Goal: Transaction & Acquisition: Purchase product/service

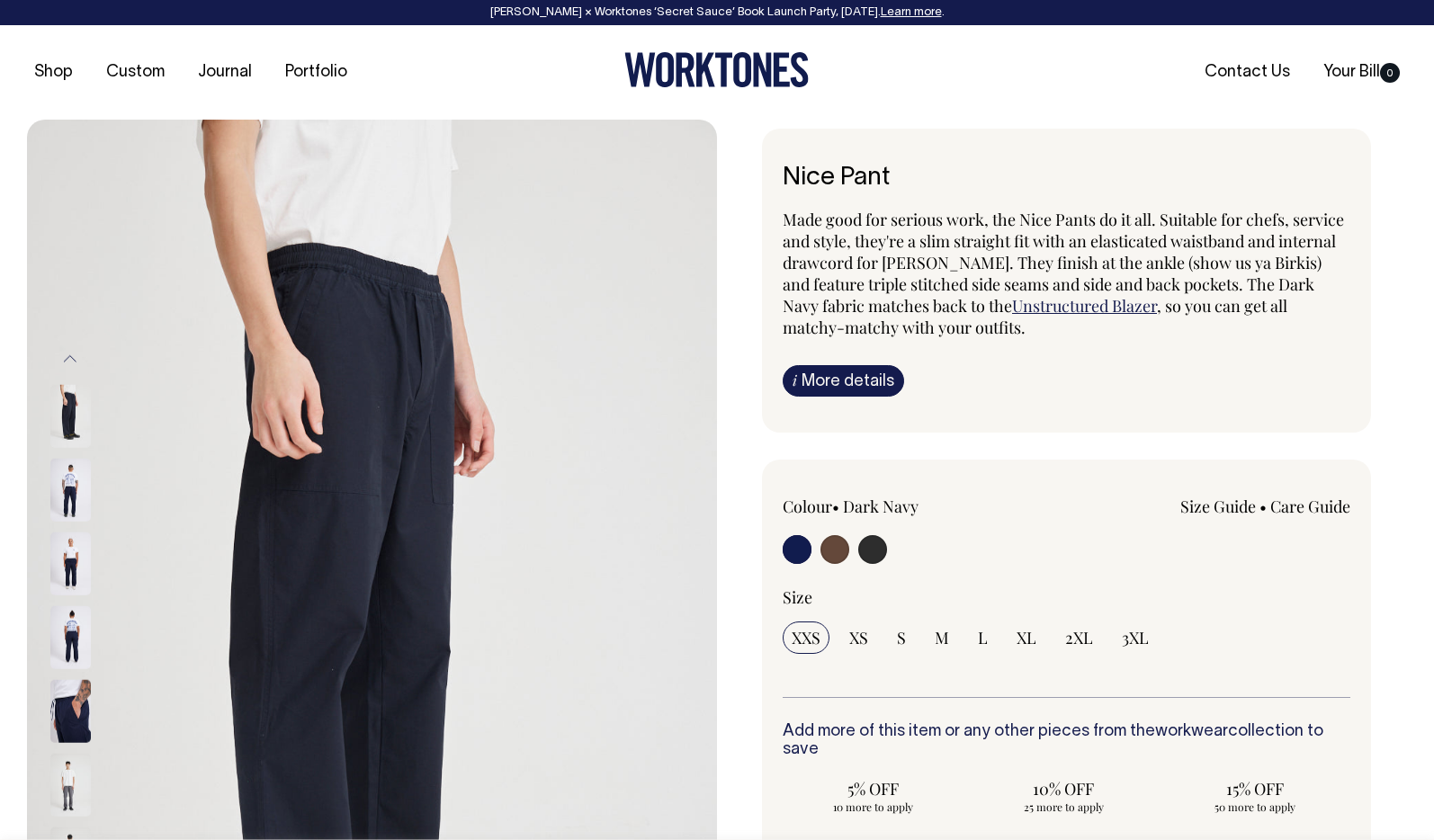
click at [1213, 512] on link "Size Guide" at bounding box center [1218, 507] width 75 height 22
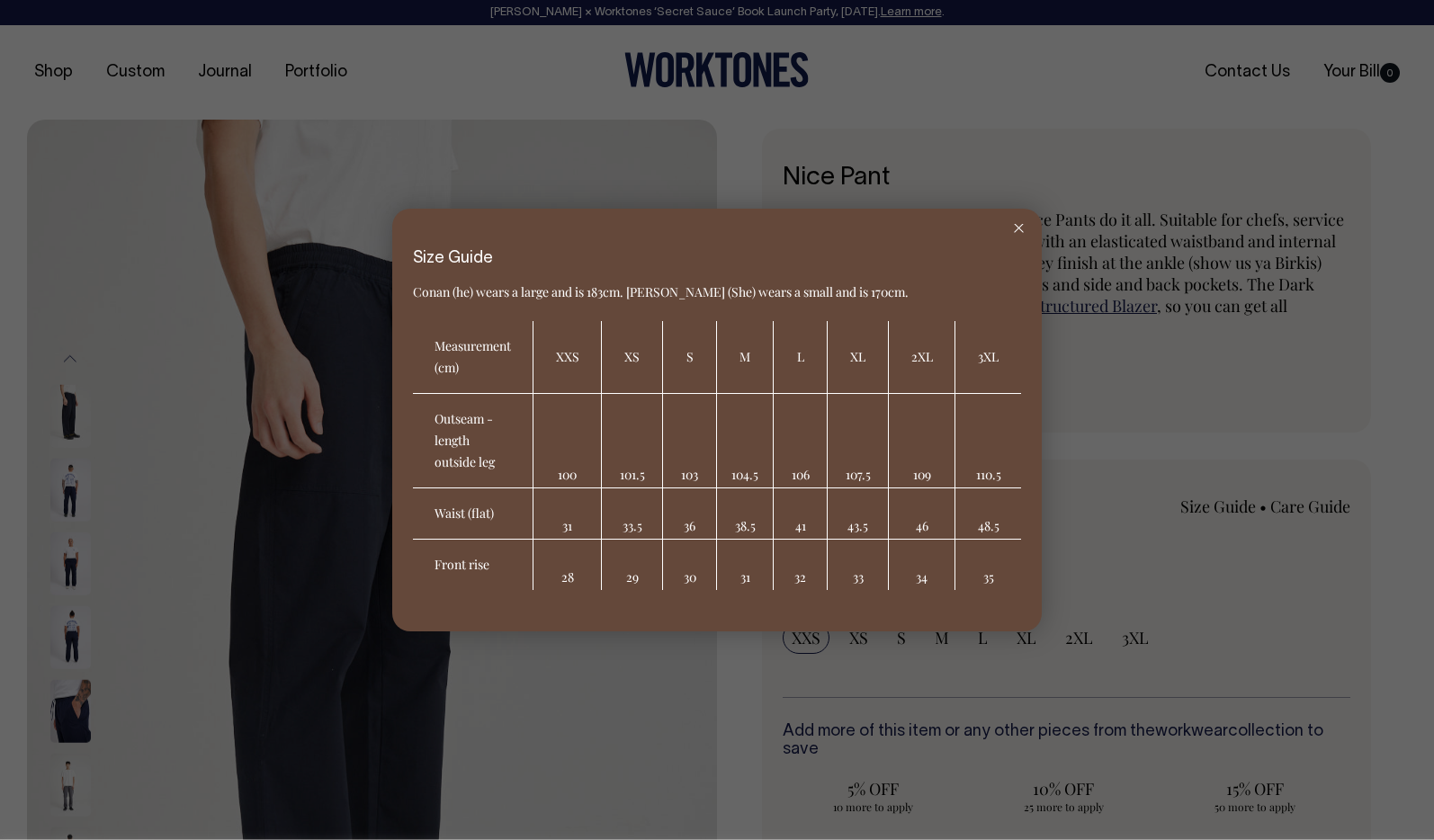
click at [1015, 225] on icon at bounding box center [1018, 228] width 10 height 9
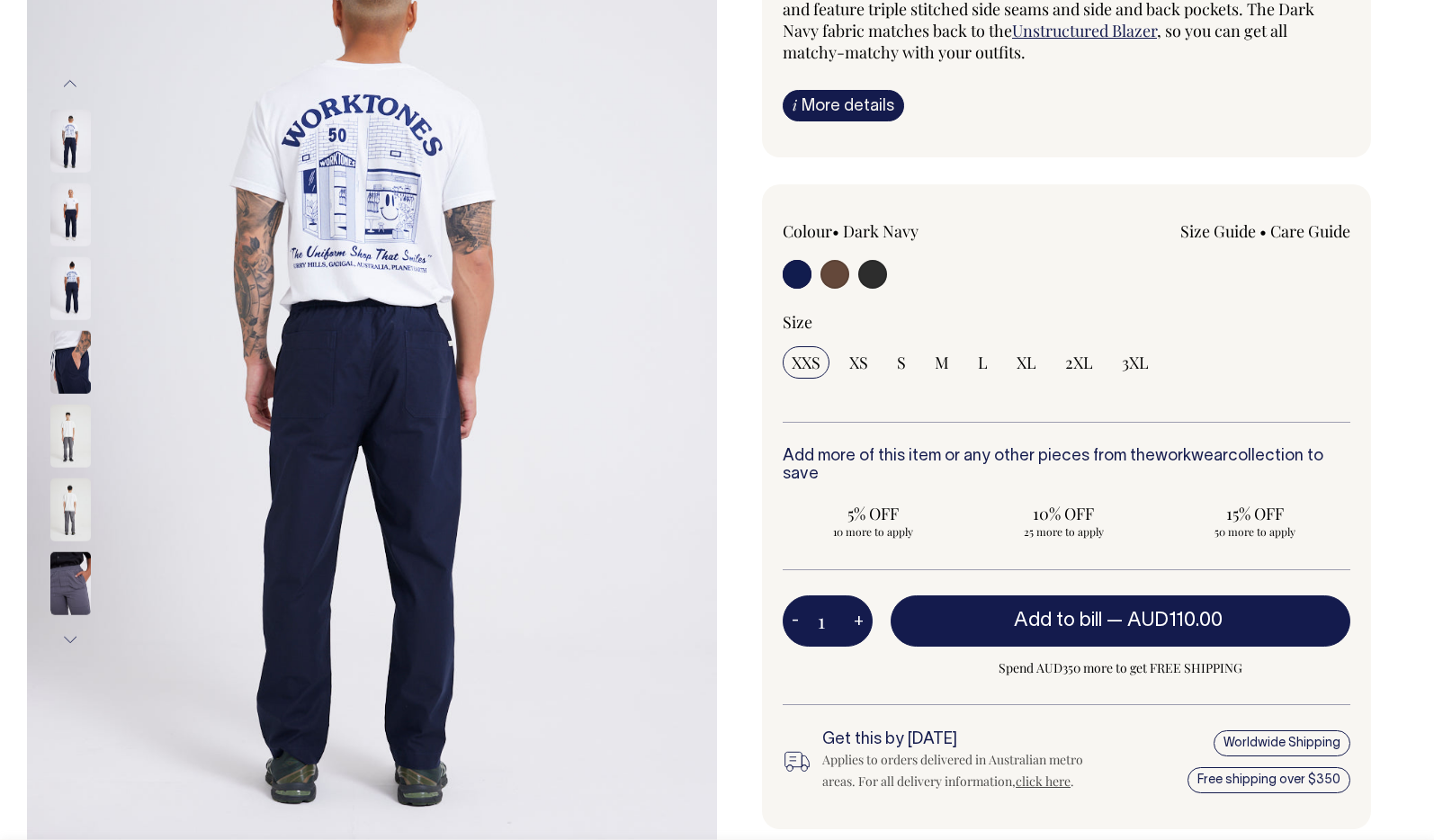
scroll to position [276, 0]
click at [78, 363] on img at bounding box center [71, 360] width 40 height 63
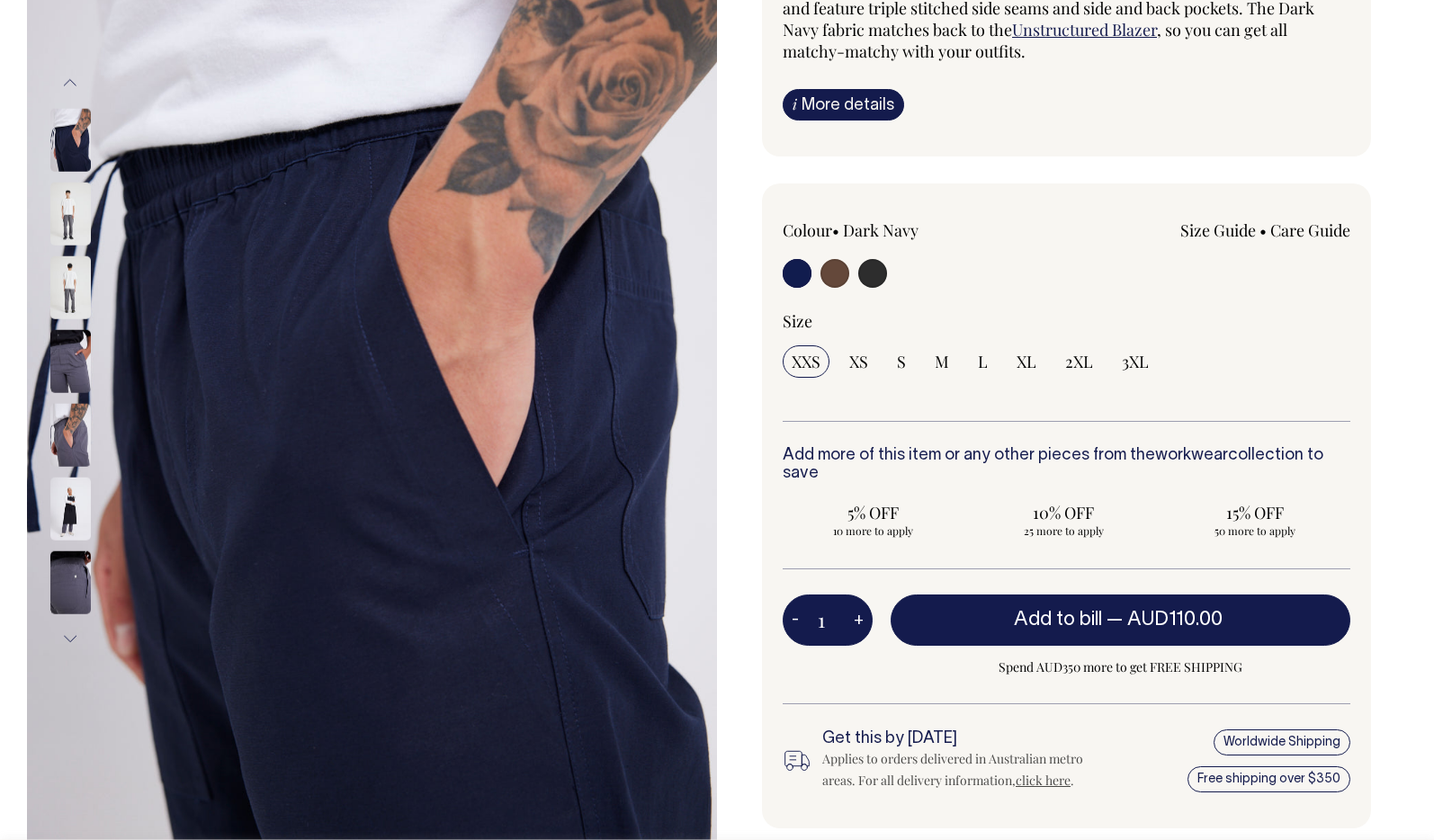
drag, startPoint x: 64, startPoint y: 373, endPoint x: 64, endPoint y: 404, distance: 31.0
click at [64, 373] on img at bounding box center [71, 360] width 40 height 63
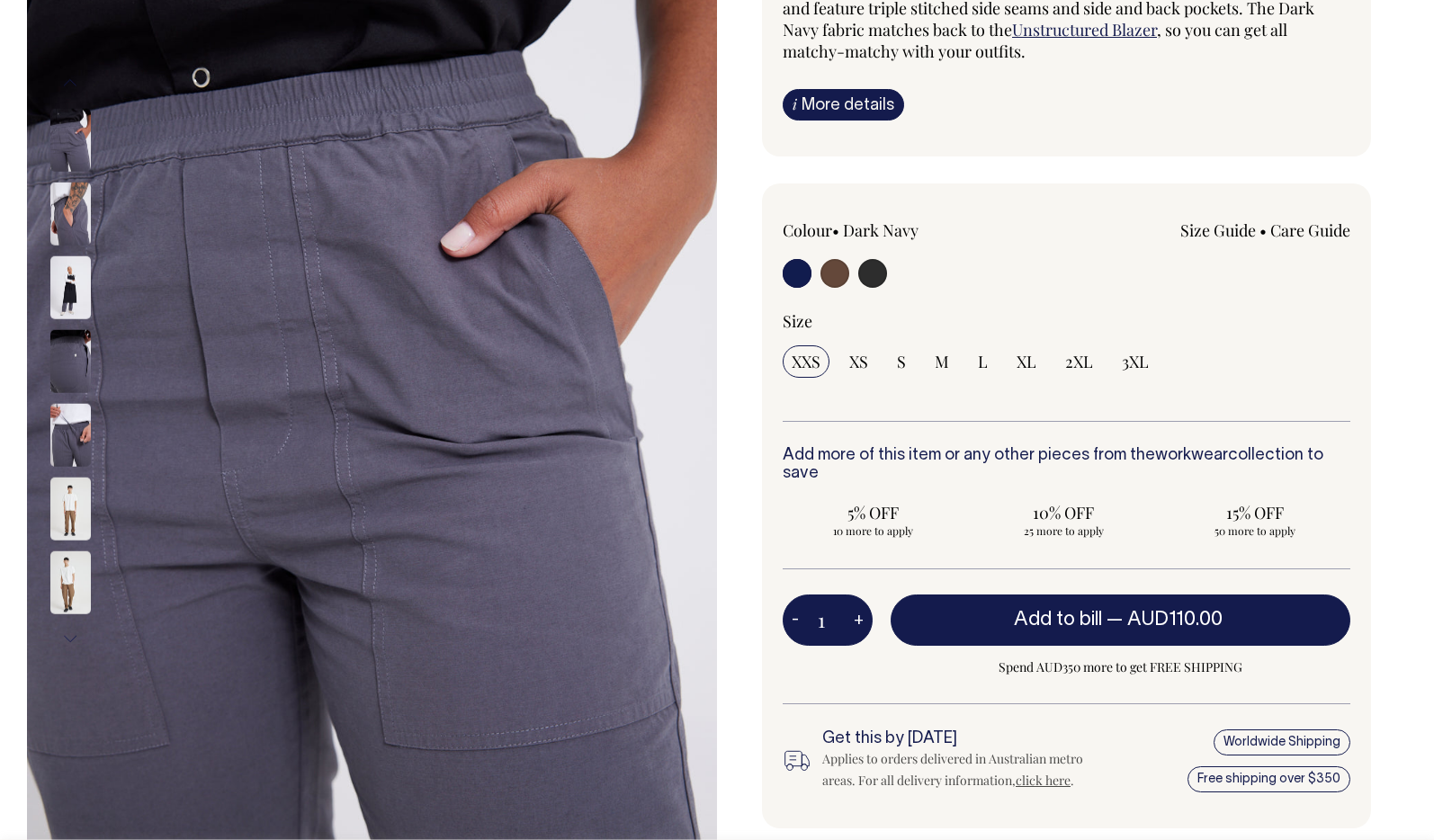
click at [67, 504] on img at bounding box center [71, 507] width 40 height 63
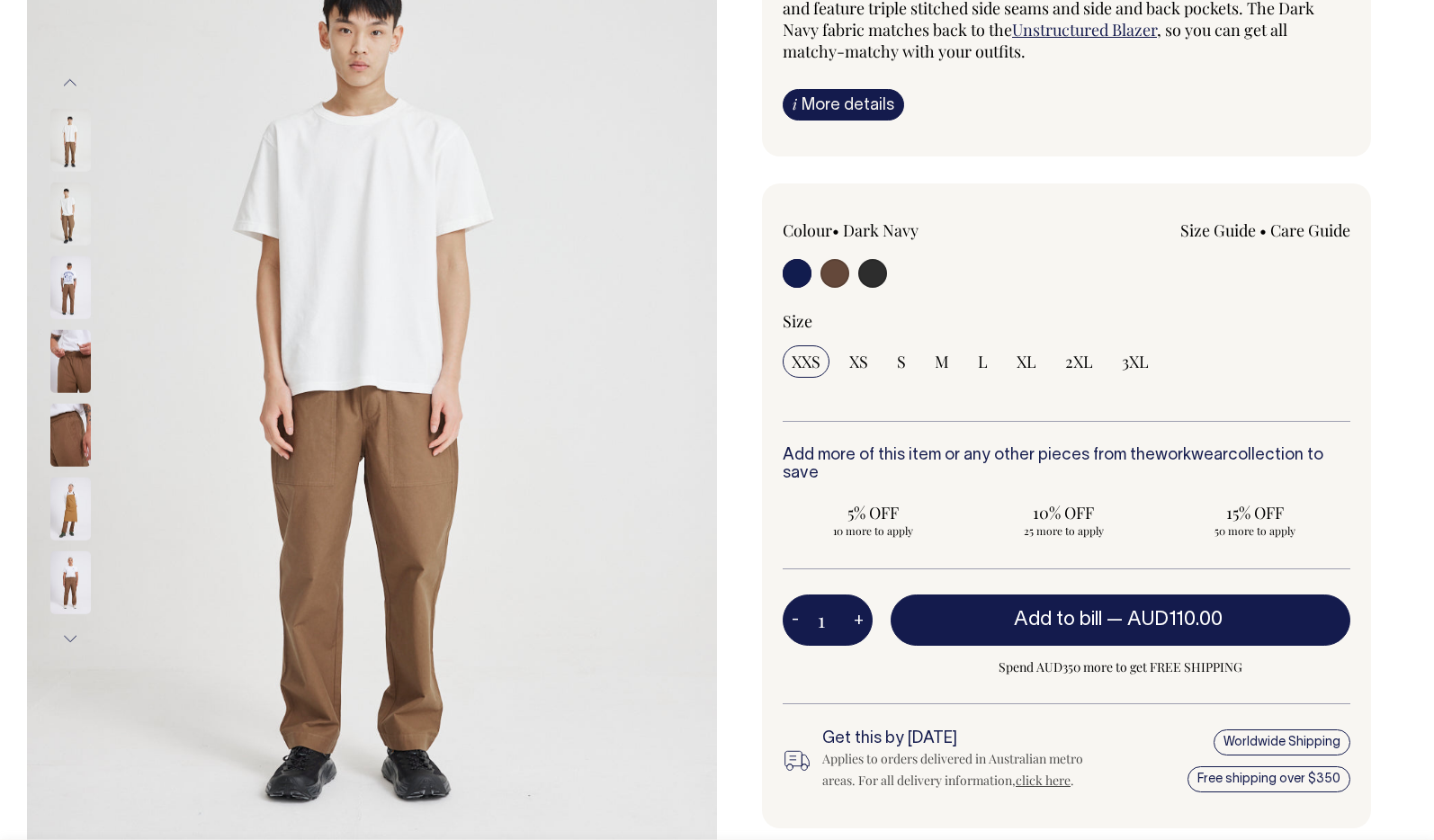
click at [833, 273] on input "radio" at bounding box center [834, 273] width 28 height 28
radio input "true"
radio input "false"
radio input "true"
select select "Chocolate"
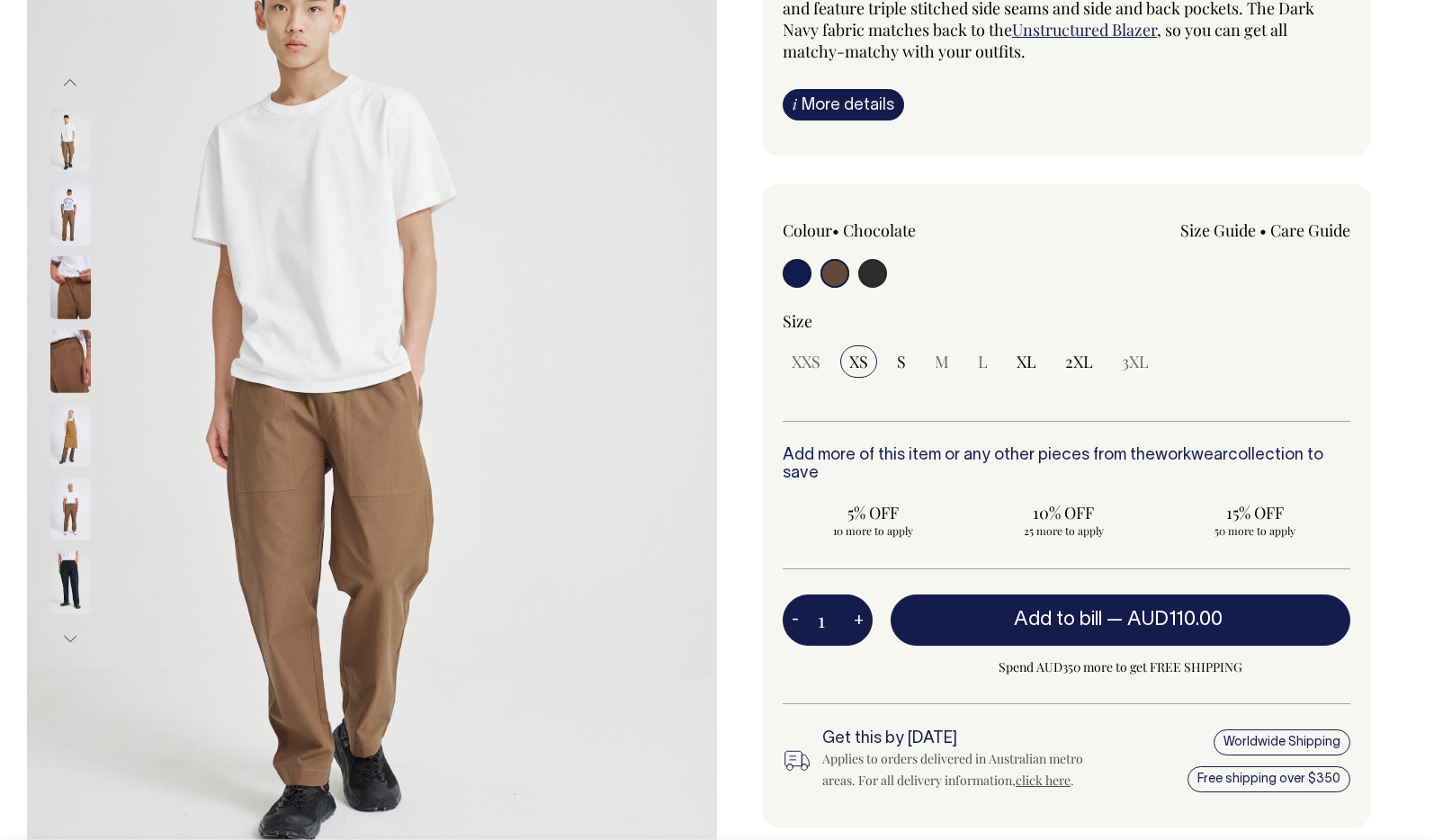
click at [884, 273] on input "radio" at bounding box center [871, 273] width 28 height 28
radio input "true"
select select "Charcoal"
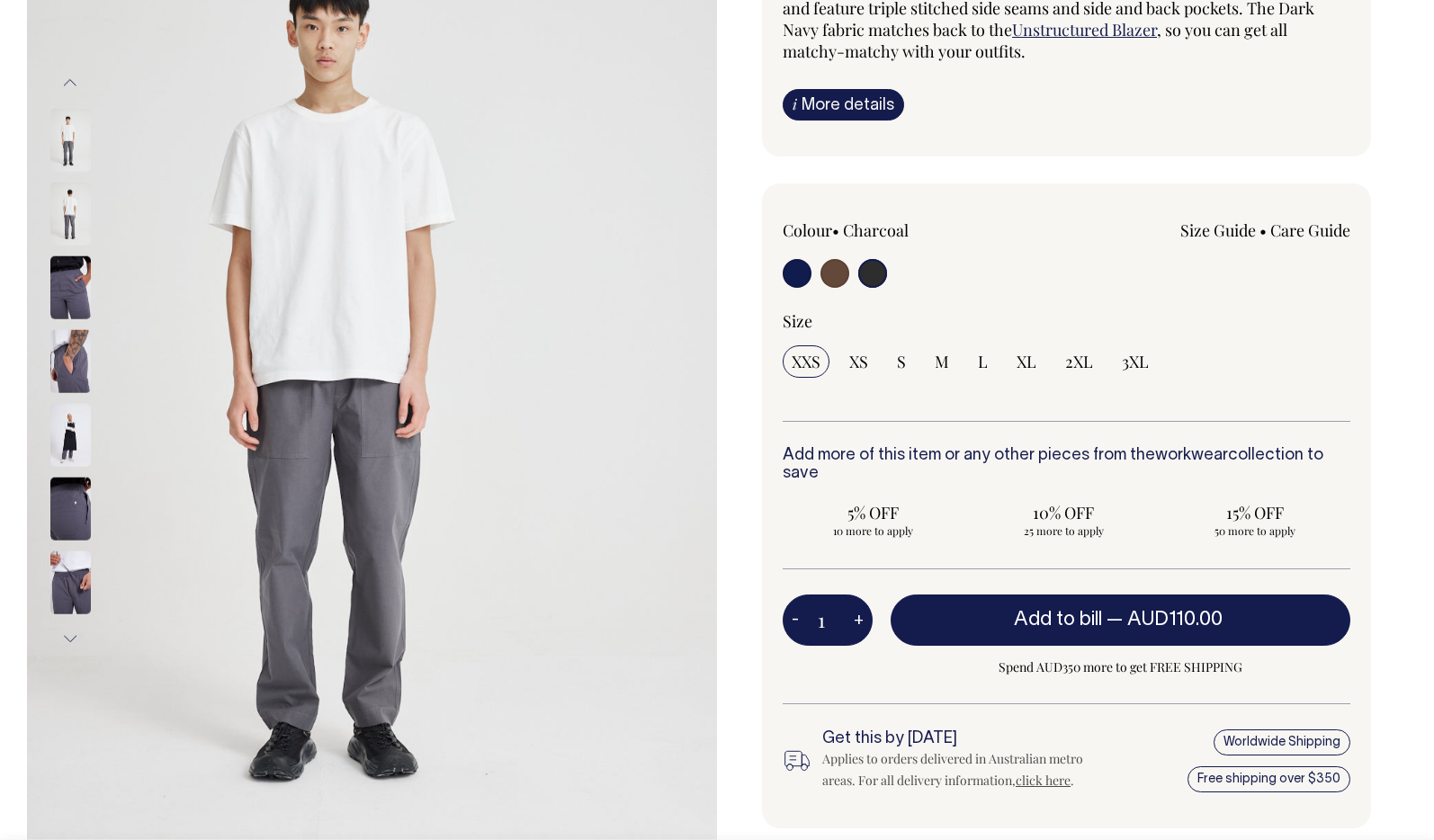
click at [836, 275] on input "radio" at bounding box center [834, 273] width 28 height 28
radio input "true"
radio input "false"
radio input "true"
select select "Chocolate"
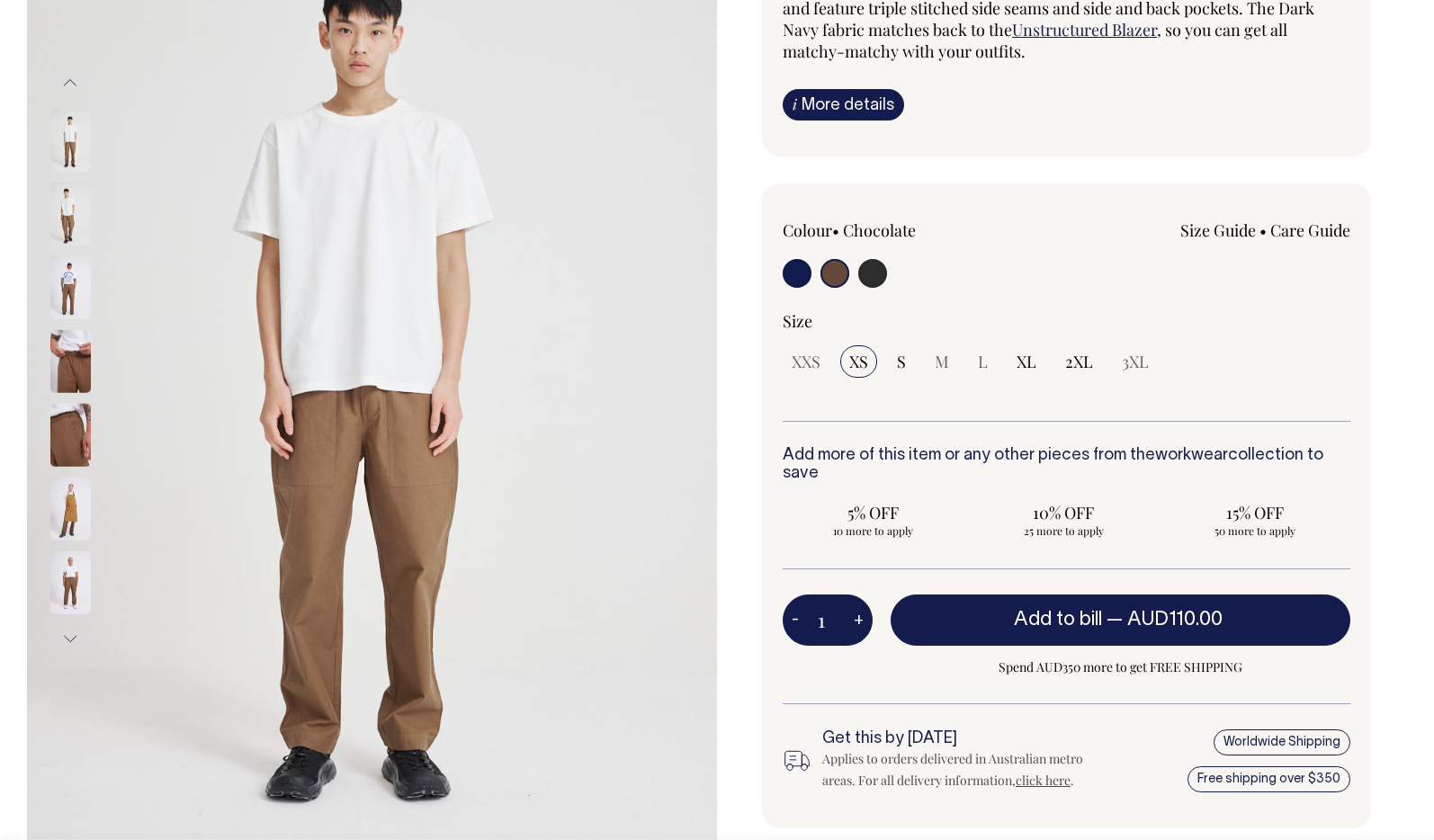
drag, startPoint x: 60, startPoint y: 435, endPoint x: 69, endPoint y: 371, distance: 64.6
click at [60, 435] on img at bounding box center [71, 434] width 40 height 63
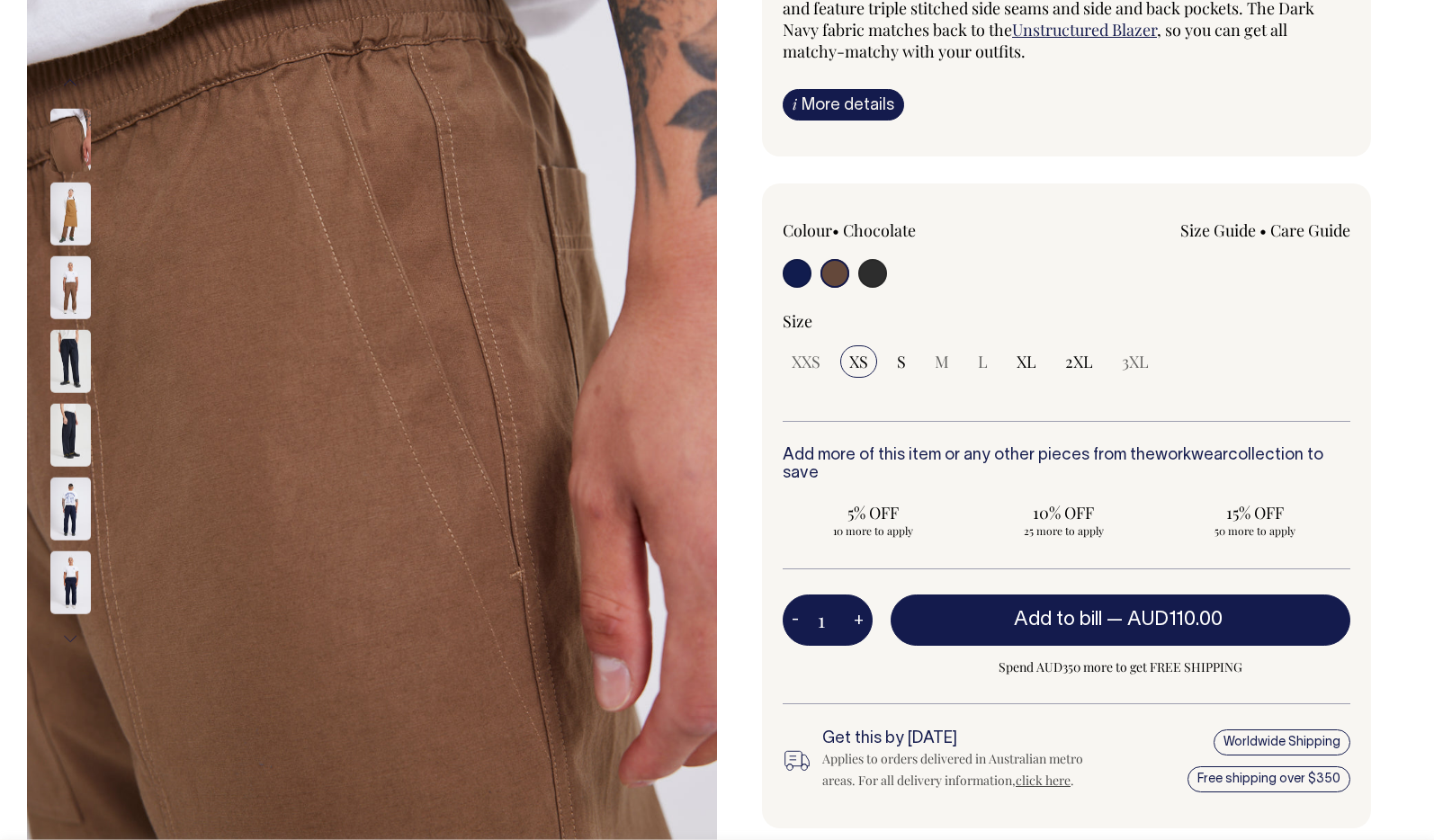
click at [60, 505] on img at bounding box center [71, 507] width 40 height 63
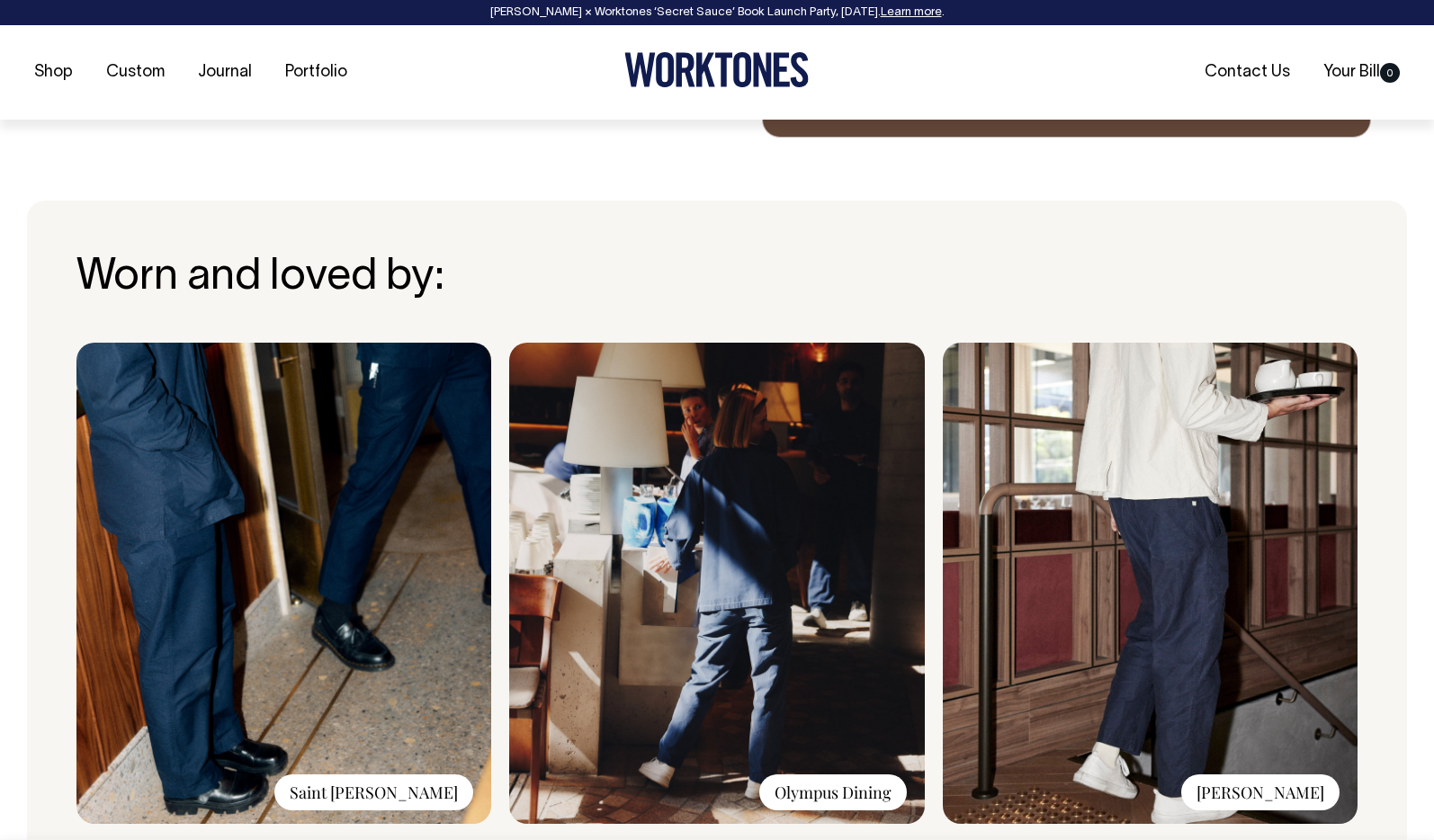
scroll to position [1113, 0]
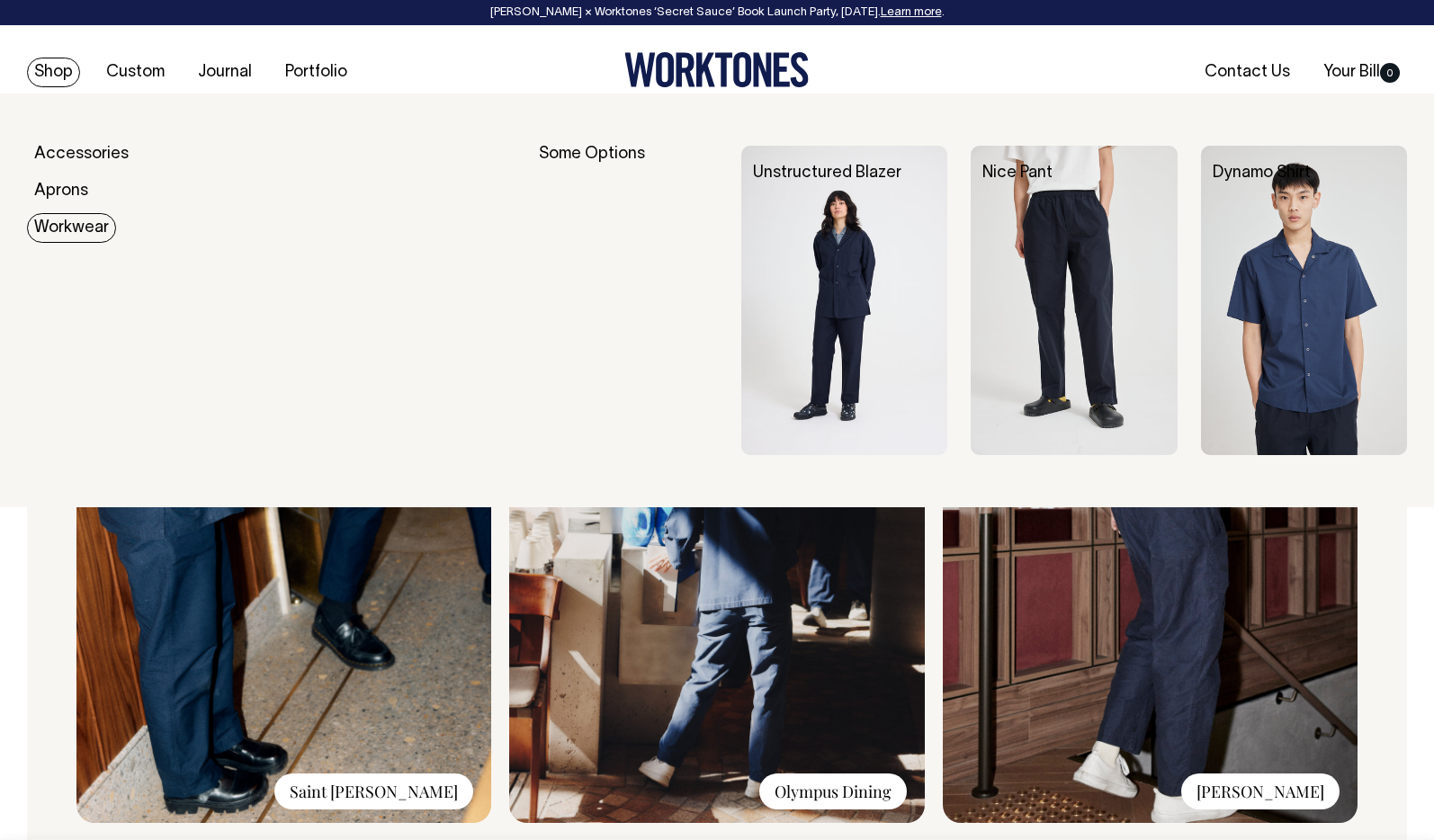
click at [77, 223] on link "Workwear" at bounding box center [71, 228] width 89 height 29
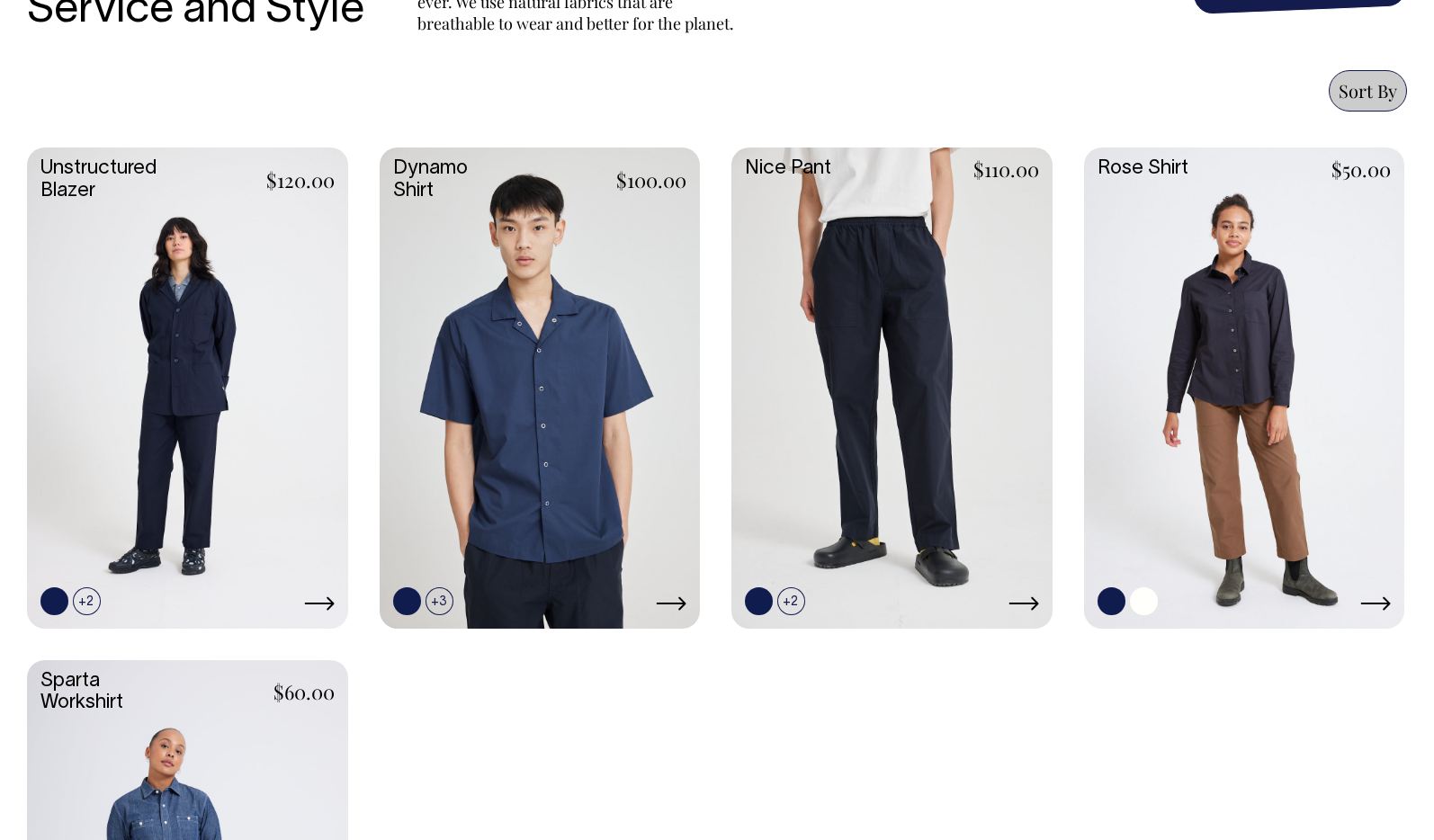
scroll to position [747, 0]
click at [1243, 335] on link at bounding box center [1244, 386] width 321 height 477
click at [916, 404] on link at bounding box center [892, 386] width 321 height 477
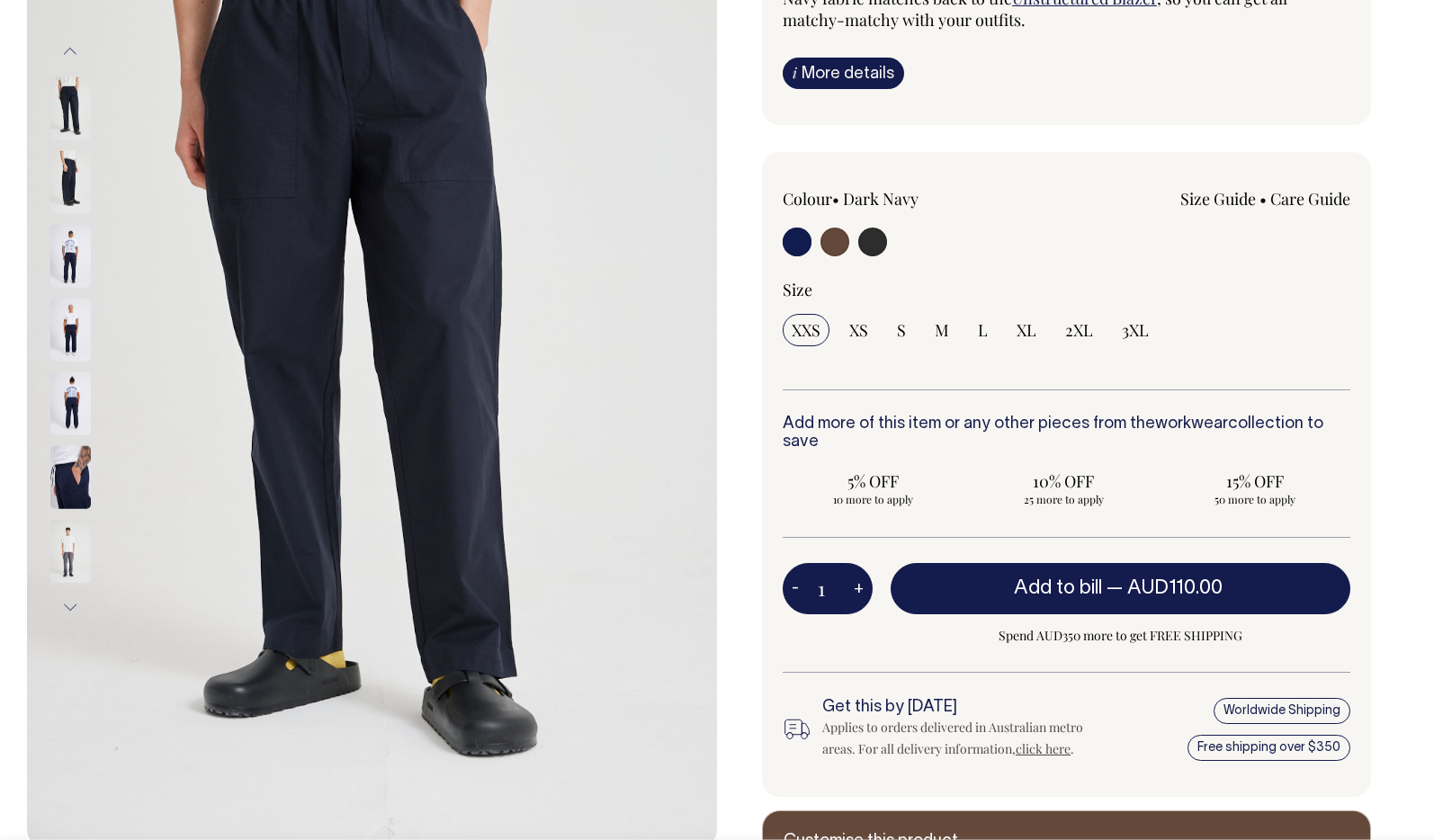
scroll to position [308, 0]
click at [1215, 208] on link "Size Guide" at bounding box center [1218, 199] width 75 height 22
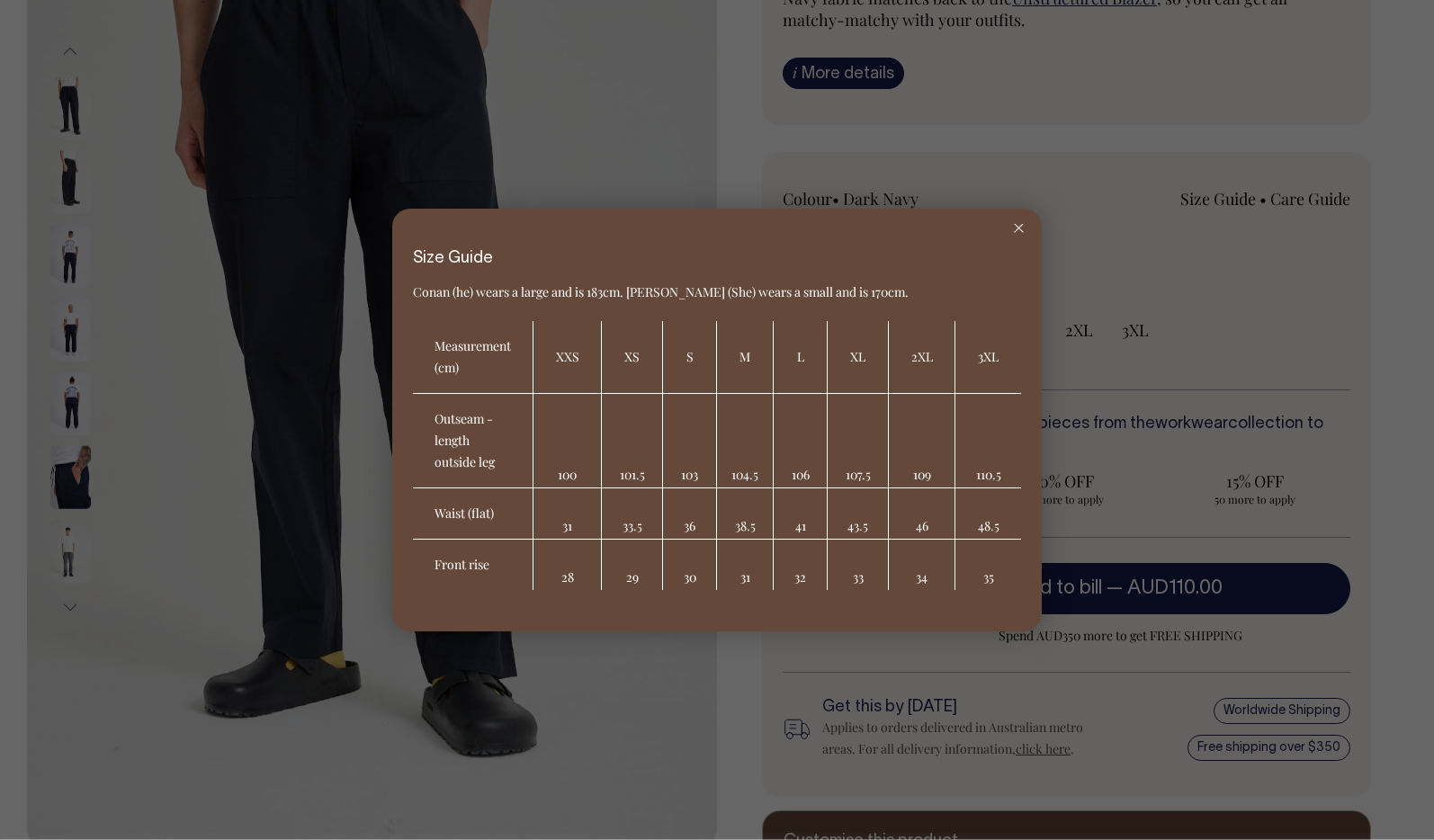
click at [1024, 227] on div at bounding box center [1019, 228] width 46 height 39
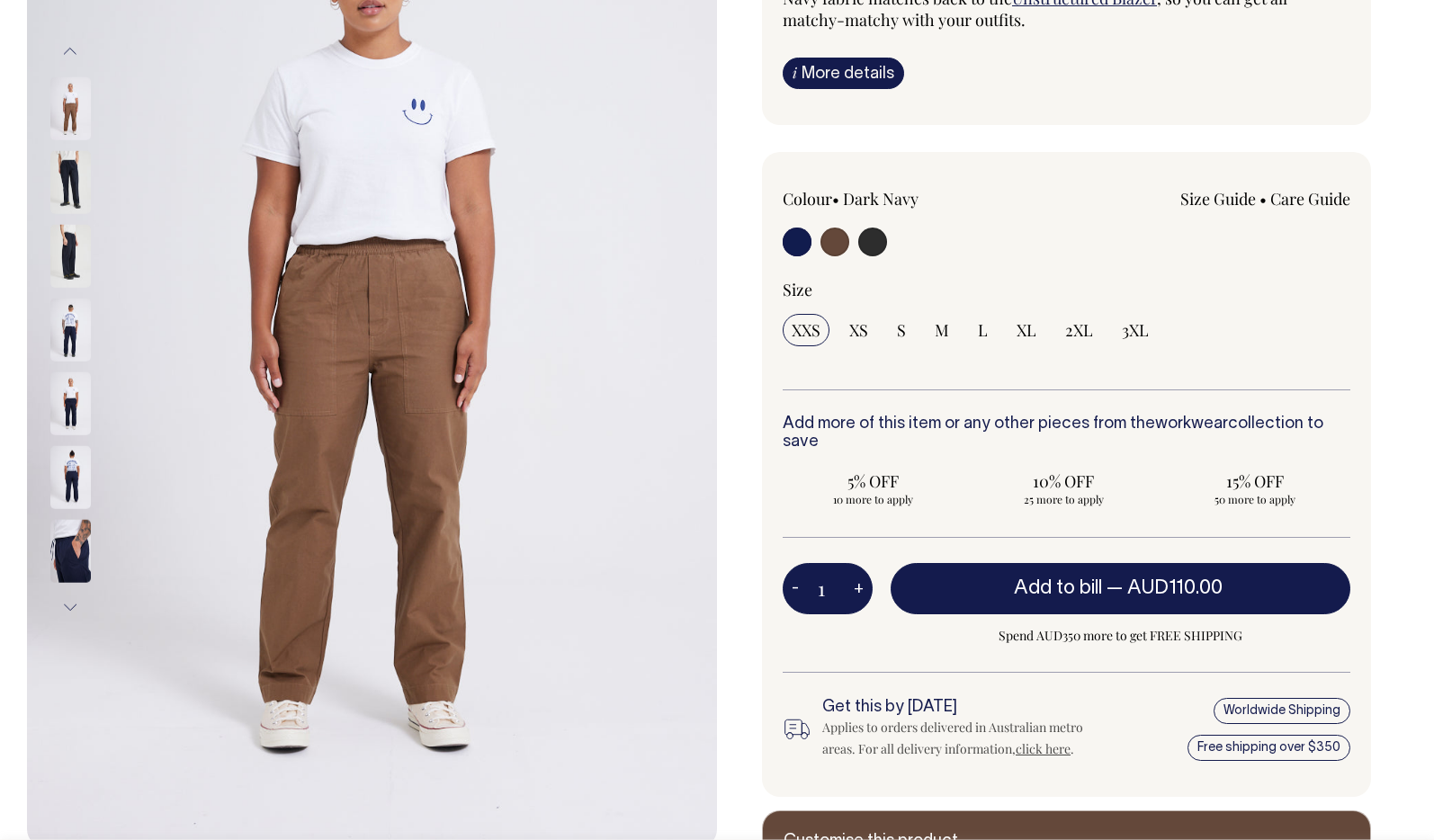
drag, startPoint x: 68, startPoint y: 327, endPoint x: 69, endPoint y: 372, distance: 45.0
click at [68, 327] on img at bounding box center [71, 329] width 40 height 63
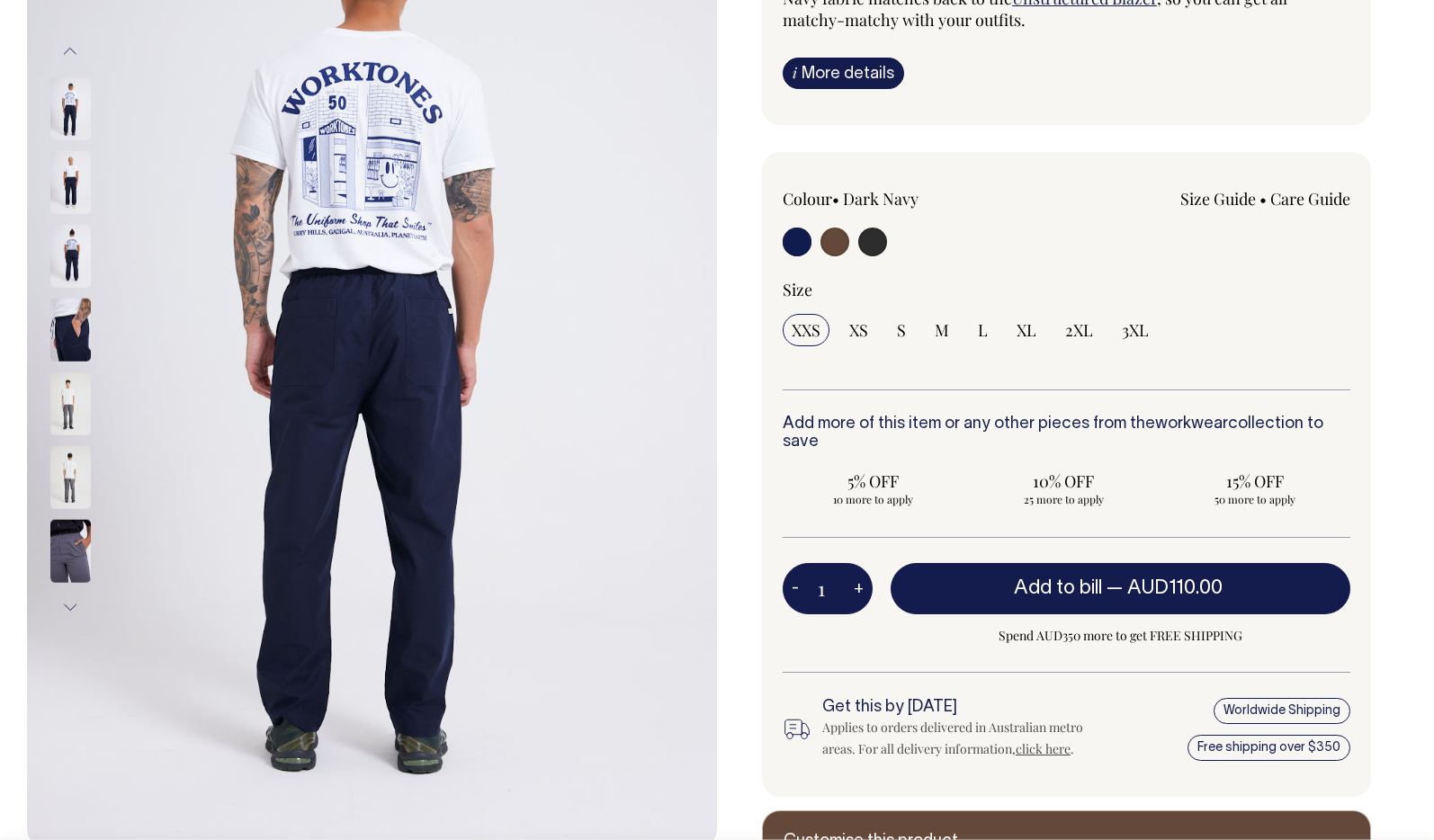
click at [843, 245] on input "radio" at bounding box center [834, 241] width 28 height 28
radio input "true"
radio input "false"
radio input "true"
select select "Chocolate"
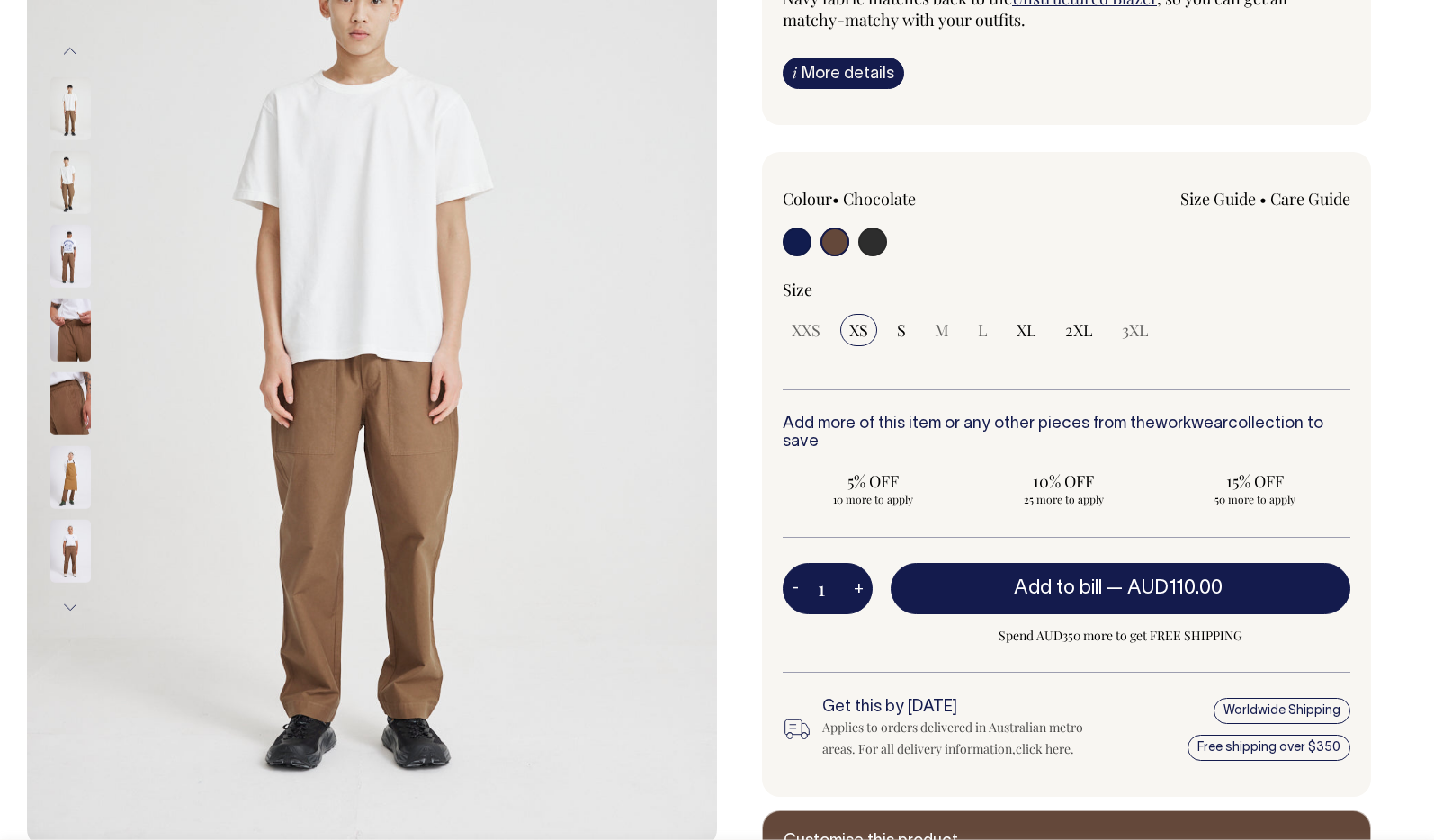
click at [71, 340] on img at bounding box center [71, 329] width 40 height 63
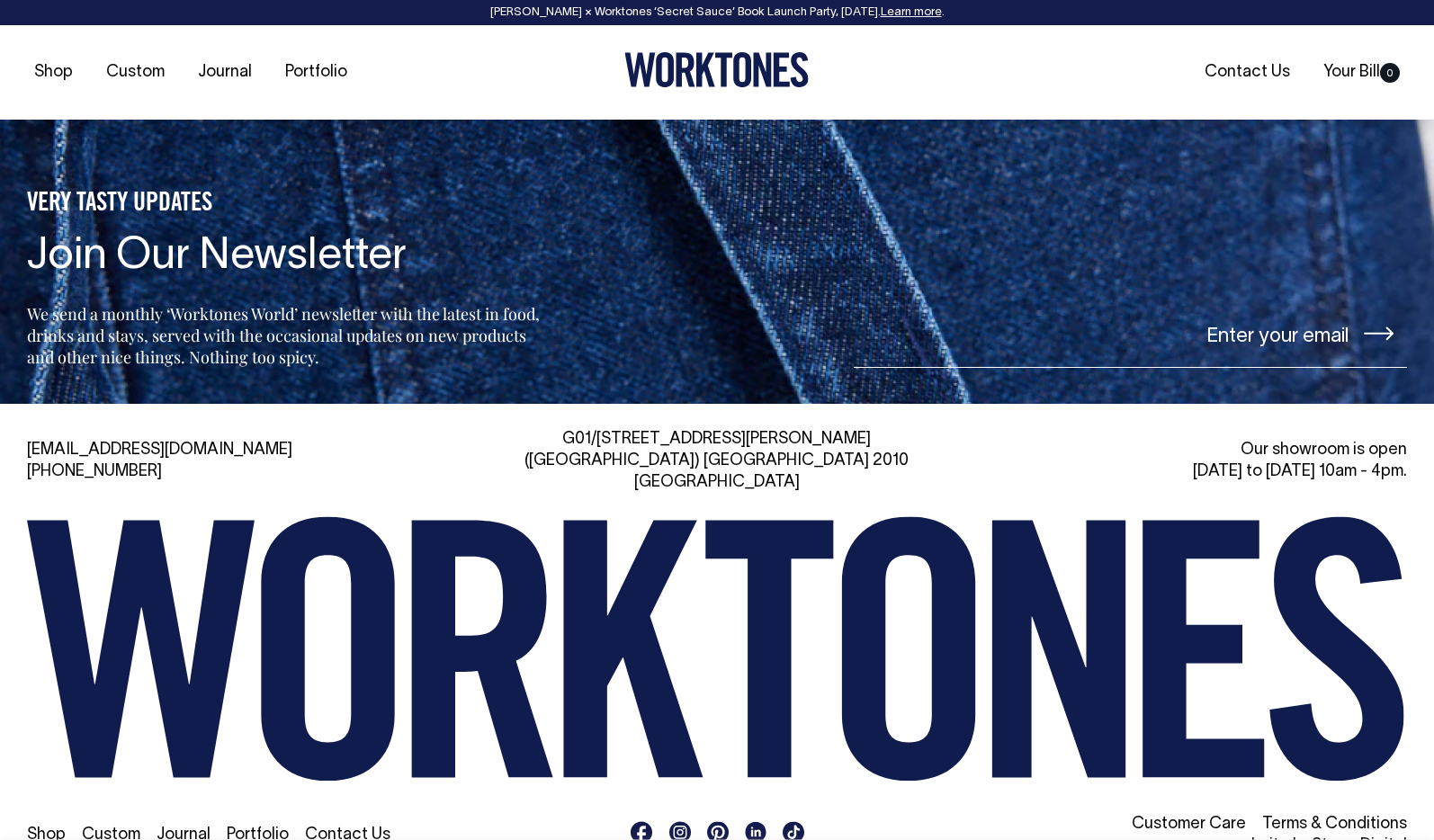
scroll to position [2765, 0]
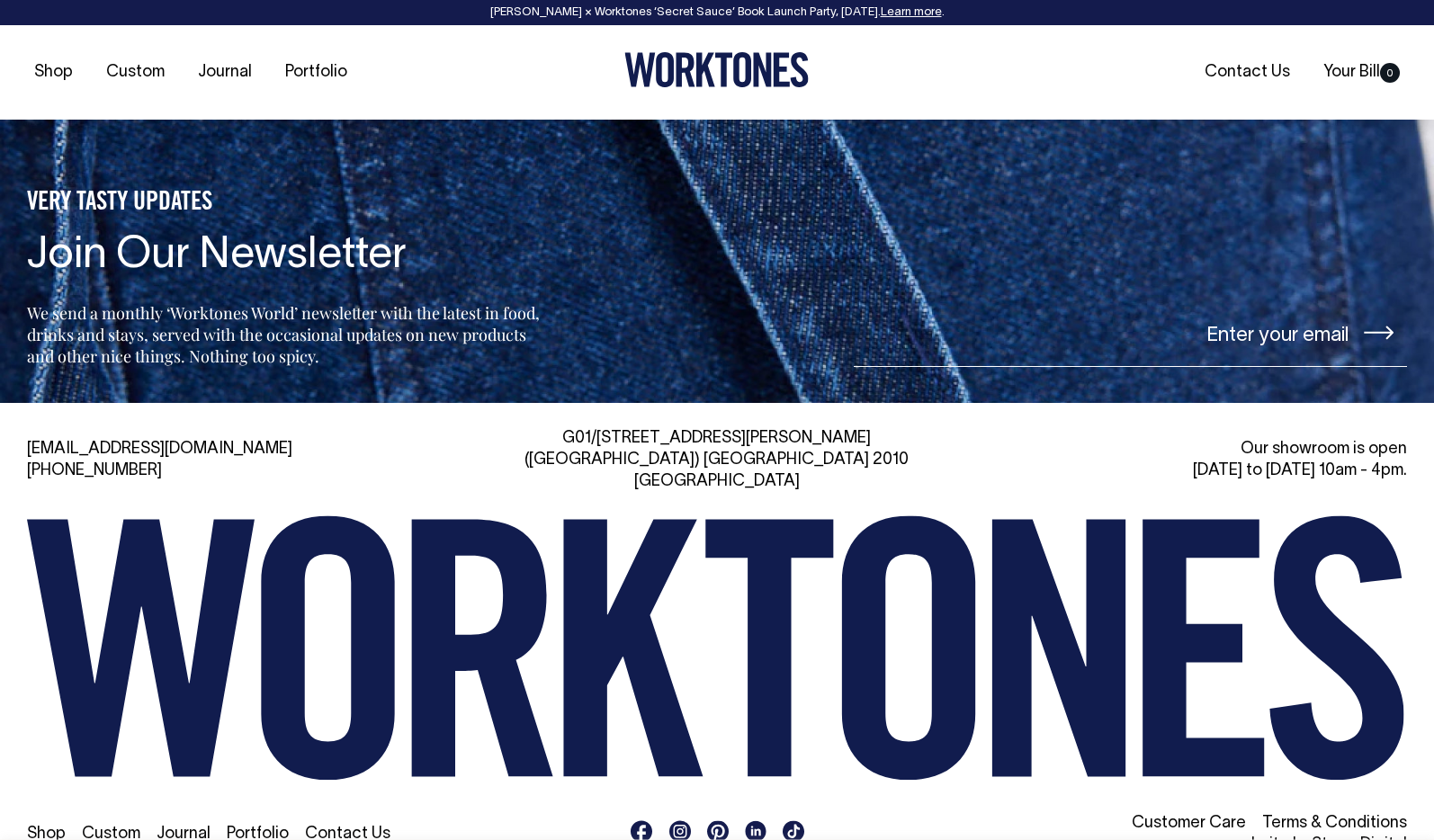
click at [757, 821] on icon at bounding box center [755, 831] width 21 height 21
